Goal: Find specific page/section: Find specific page/section

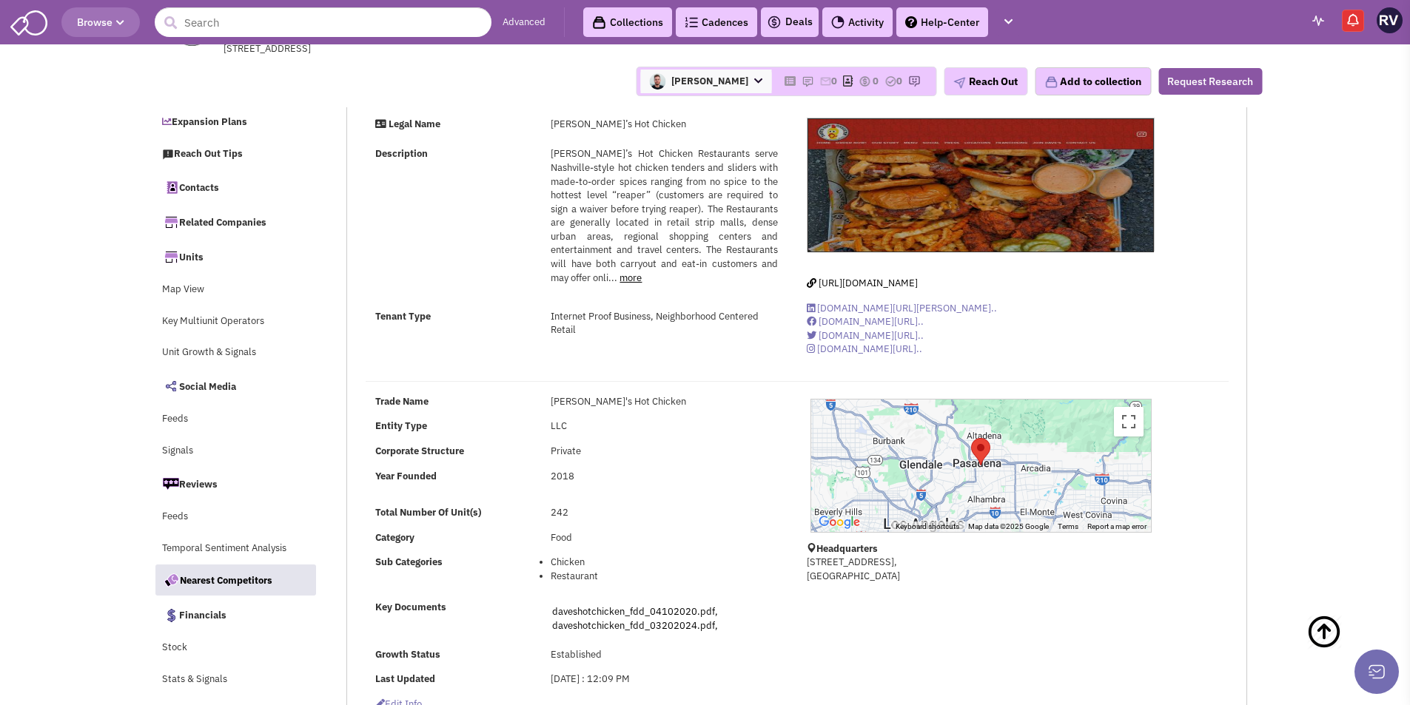
select select
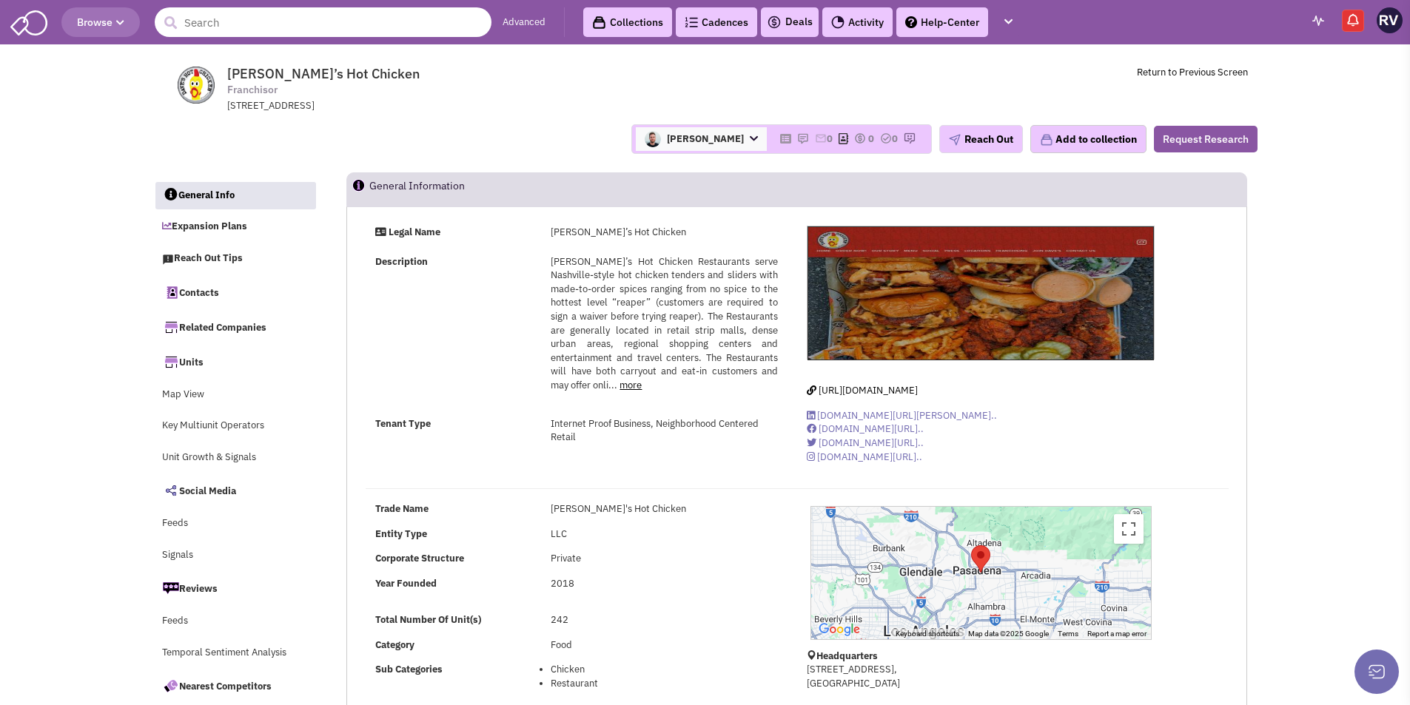
click at [345, 36] on input "text" at bounding box center [323, 22] width 337 height 30
paste input "Batteries Plus, L.L.C."
type input "Batteries Plus, L.L.C."
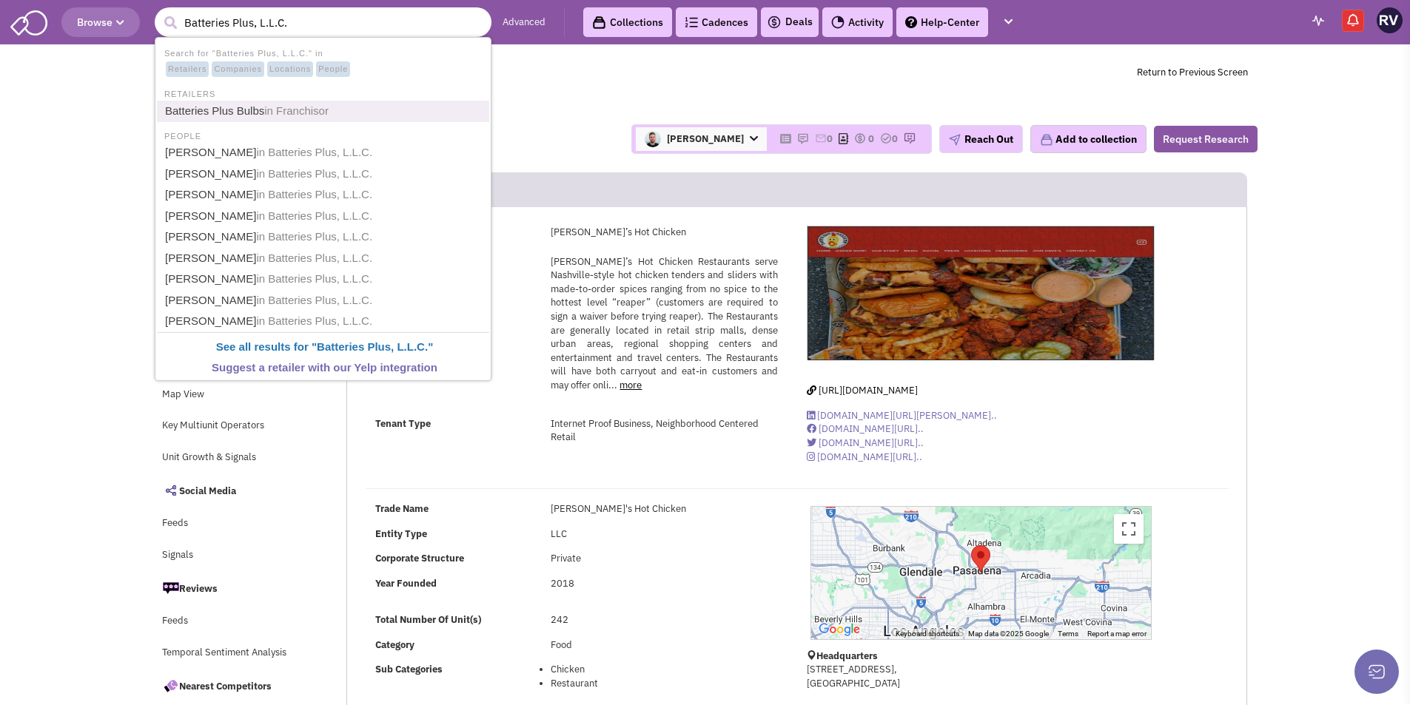
click at [302, 120] on link "Batteries Plus Bulbs in Franchisor" at bounding box center [325, 111] width 328 height 20
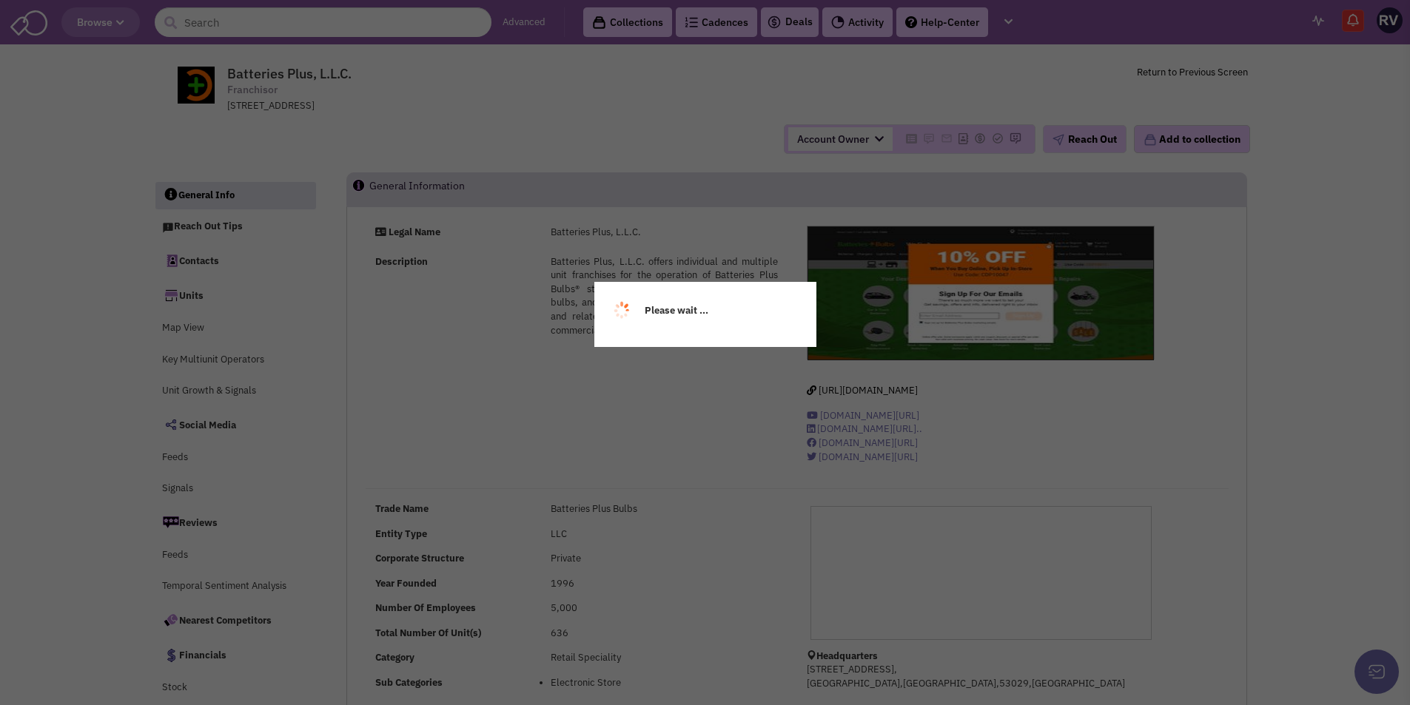
select select
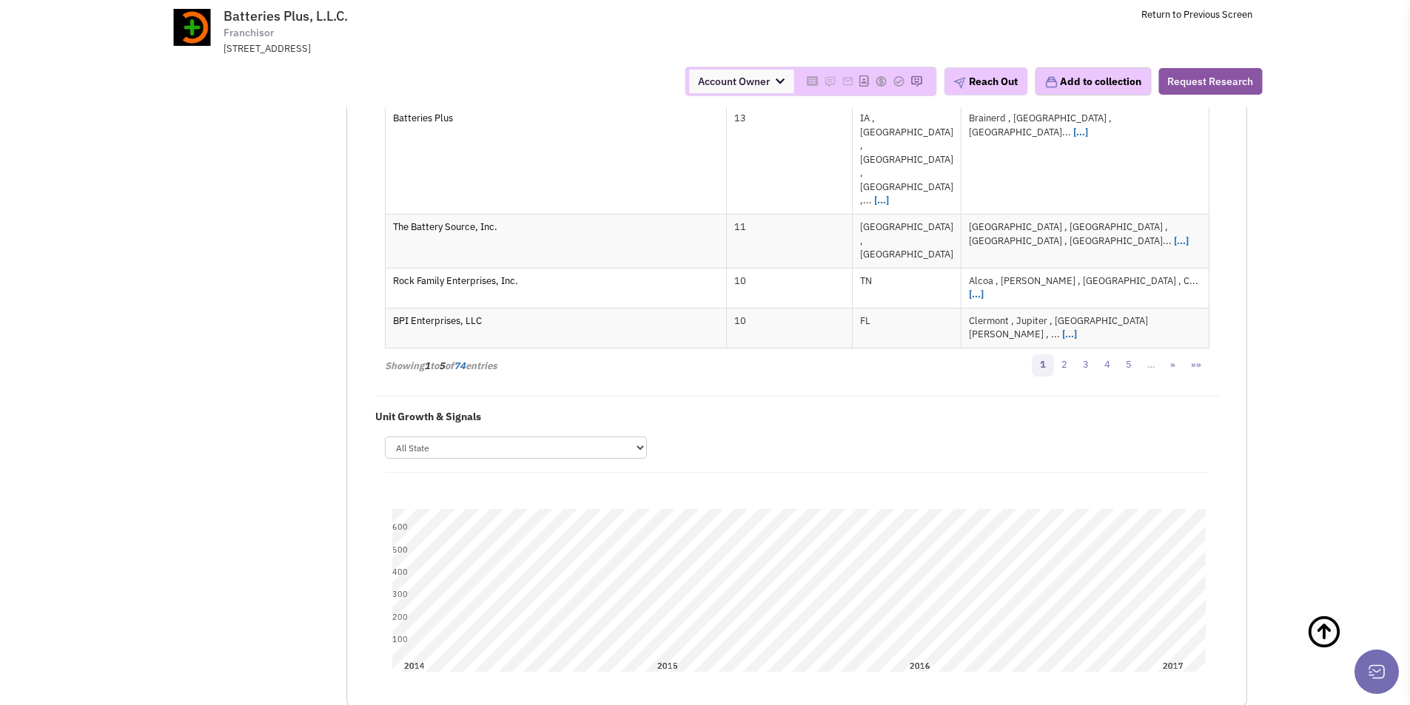
scroll to position [3035, 0]
click at [571, 438] on select "All State [US_STATE] AL AR AZ CA CO [GEOGRAPHIC_DATA] [GEOGRAPHIC_DATA] [GEOGRA…" at bounding box center [516, 449] width 262 height 22
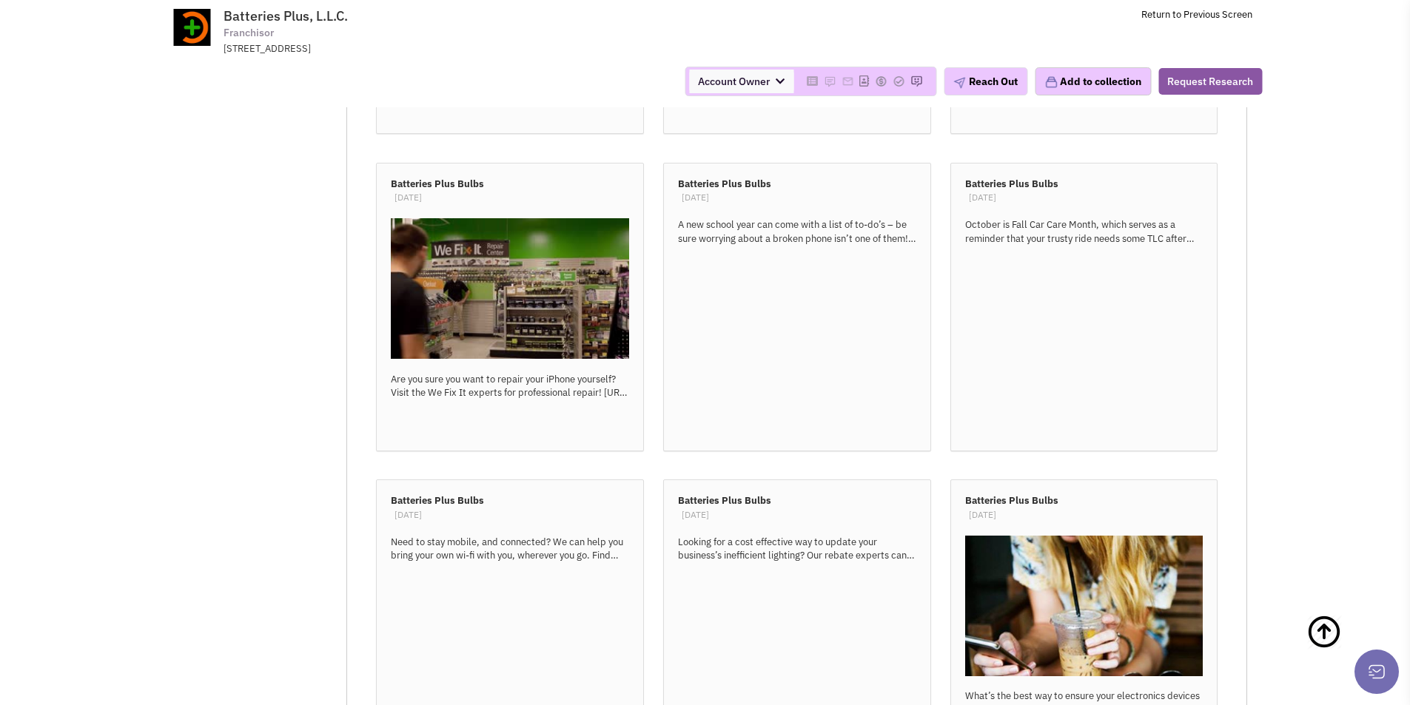
scroll to position [10509, 0]
